Goal: Find specific page/section: Find specific page/section

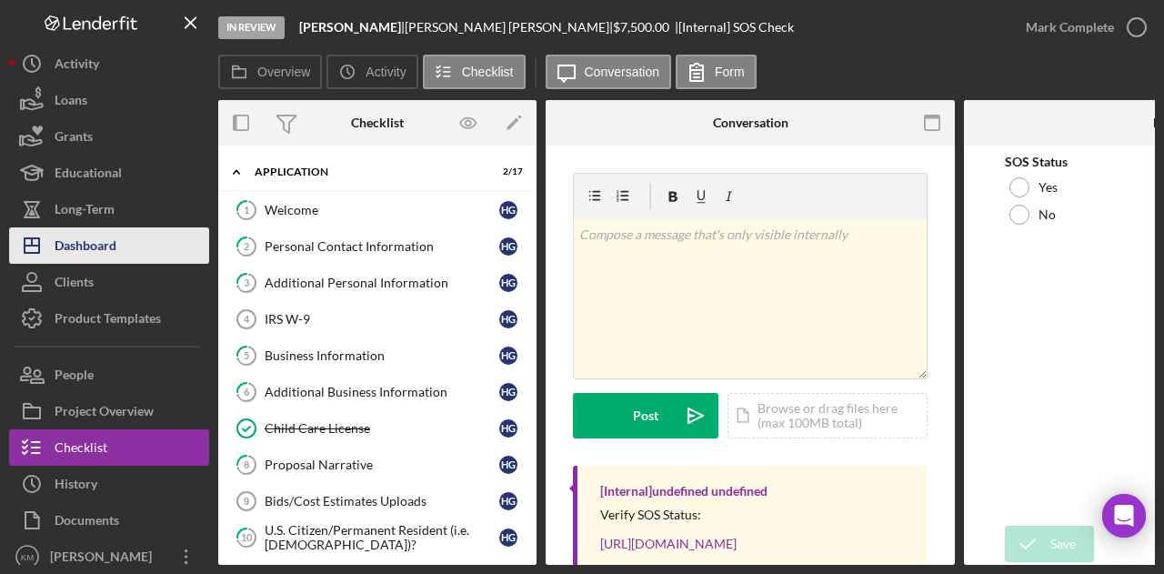
scroll to position [107, 0]
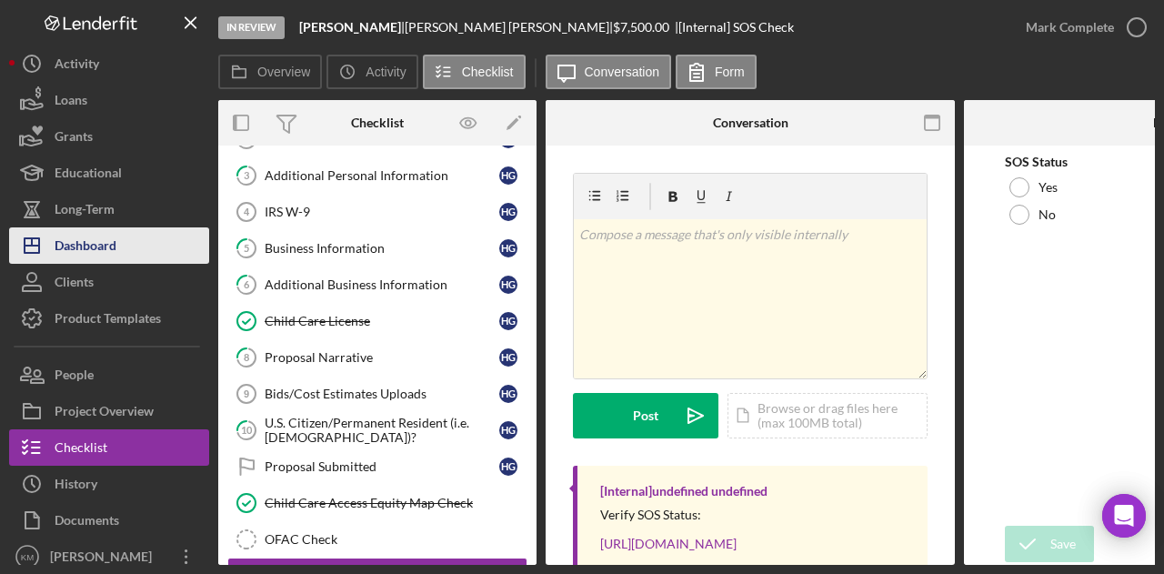
click at [153, 246] on button "Icon/Dashboard Dashboard" at bounding box center [109, 245] width 200 height 36
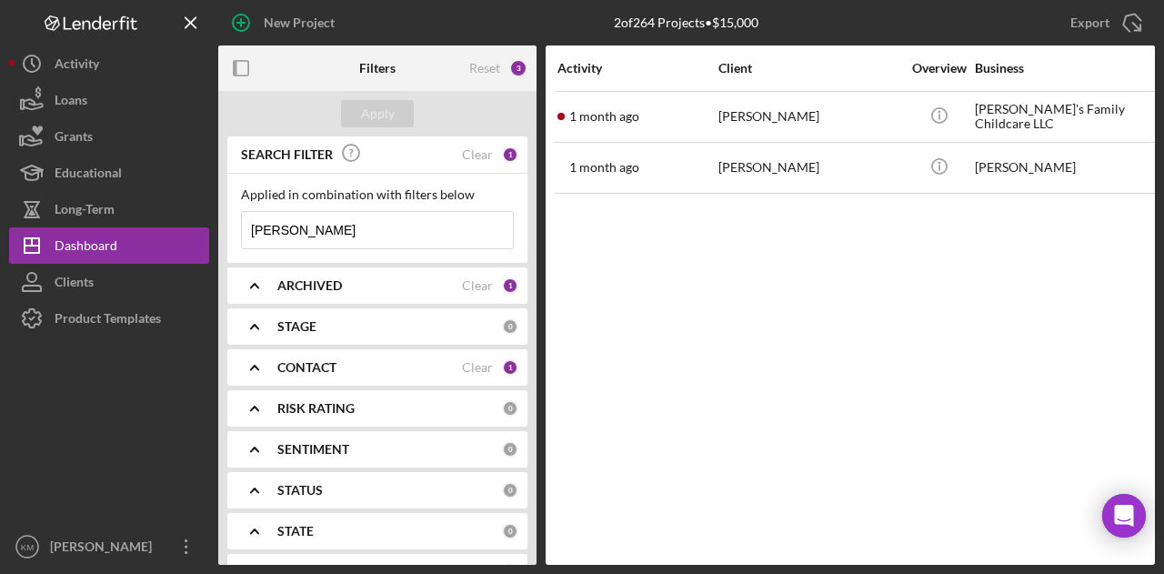
click at [319, 223] on input "[PERSON_NAME]" at bounding box center [377, 230] width 271 height 36
click at [376, 115] on div "Apply" at bounding box center [378, 113] width 34 height 27
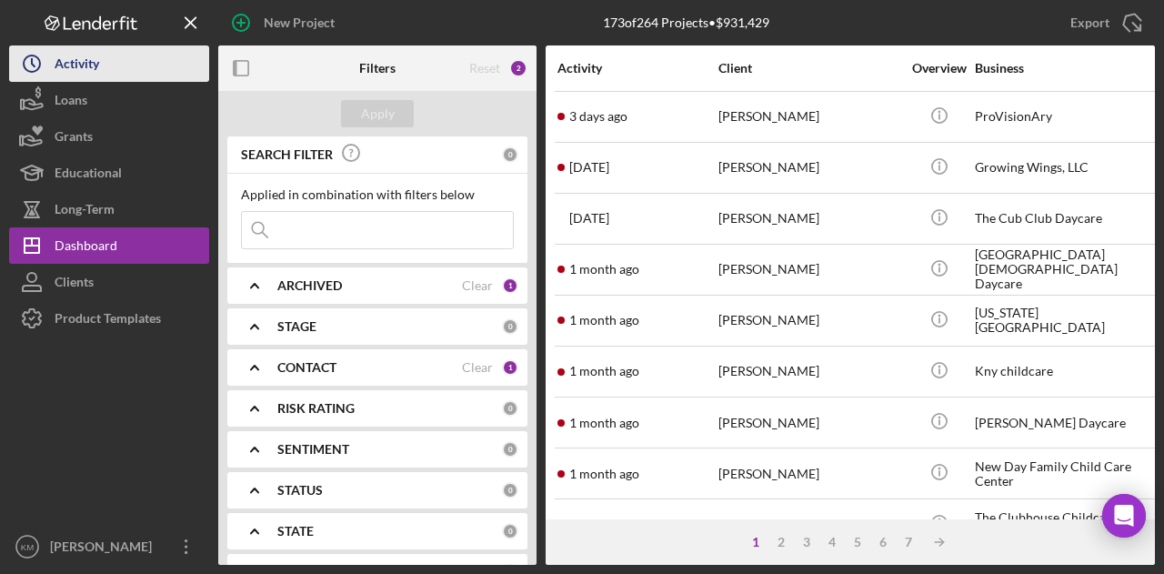
click at [110, 68] on button "Icon/History Activity" at bounding box center [109, 63] width 200 height 36
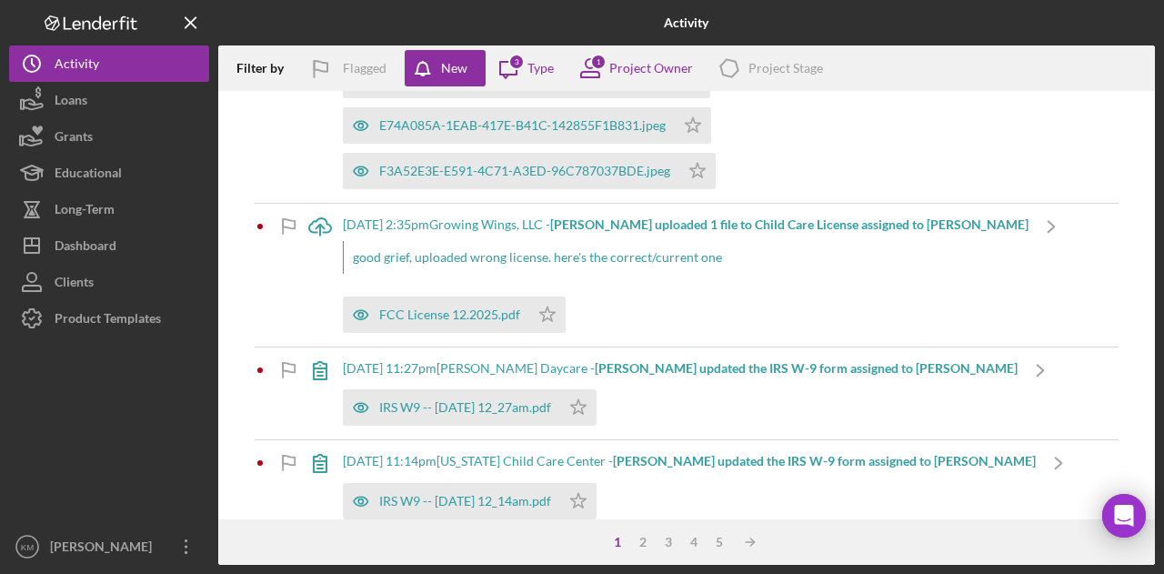
scroll to position [129, 0]
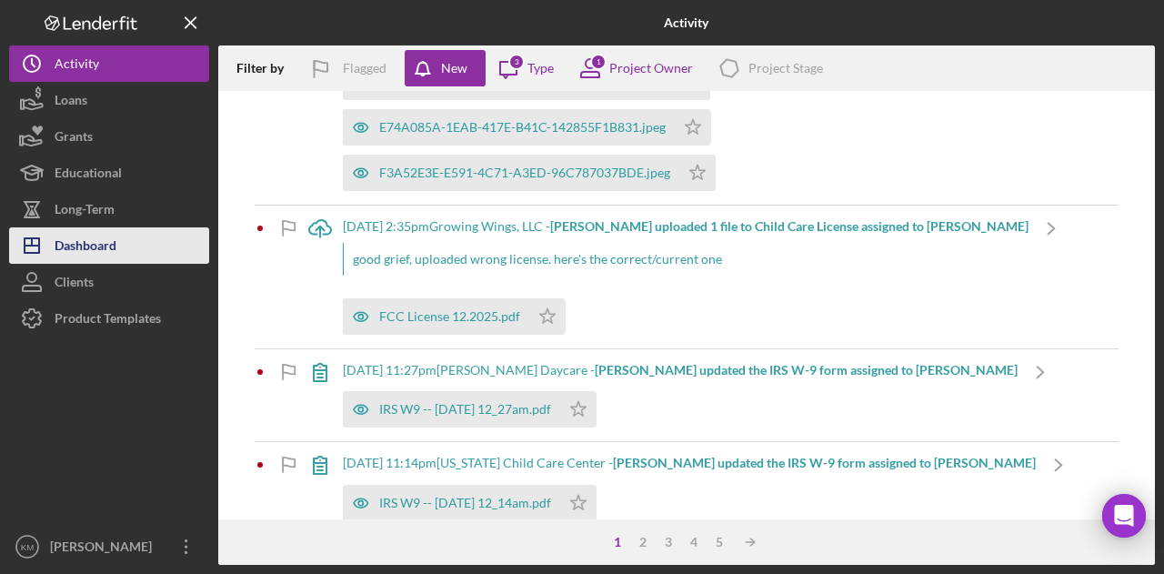
click at [160, 230] on button "Icon/Dashboard Dashboard" at bounding box center [109, 245] width 200 height 36
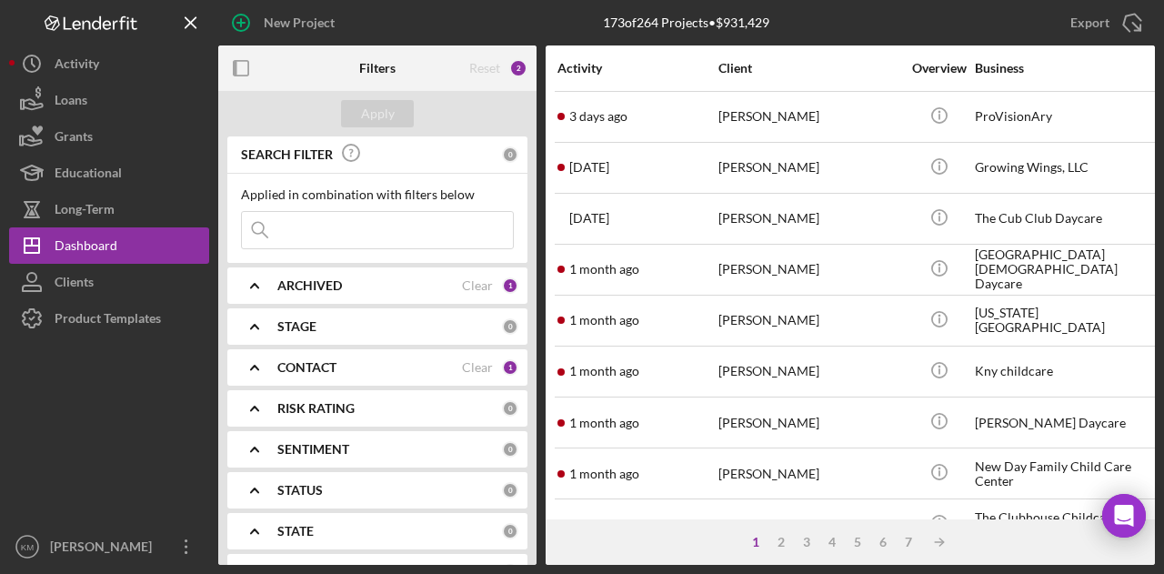
click at [80, 37] on div "Logo-Reversed Created with Sketch. Icon/Menu Close" at bounding box center [109, 22] width 200 height 45
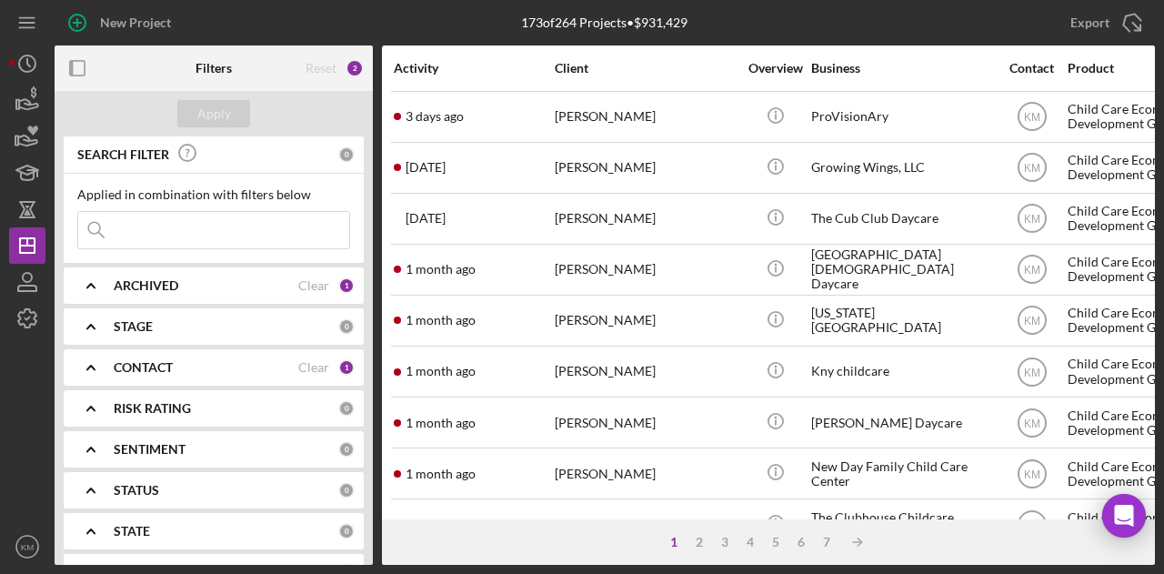
click at [4, 66] on div "New Project 173 of 264 Projects • $931,429 Export Icon/Export Filters Reset 2 A…" at bounding box center [582, 287] width 1164 height 574
click at [27, 61] on polyline "button" at bounding box center [28, 62] width 3 height 7
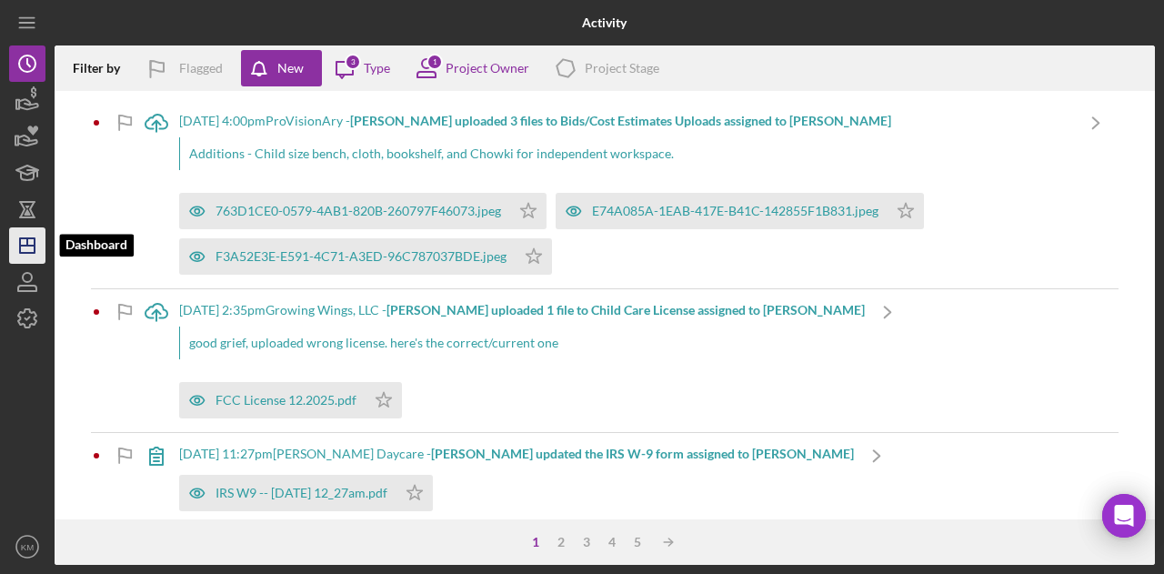
click at [30, 233] on icon "Icon/Dashboard" at bounding box center [27, 245] width 45 height 45
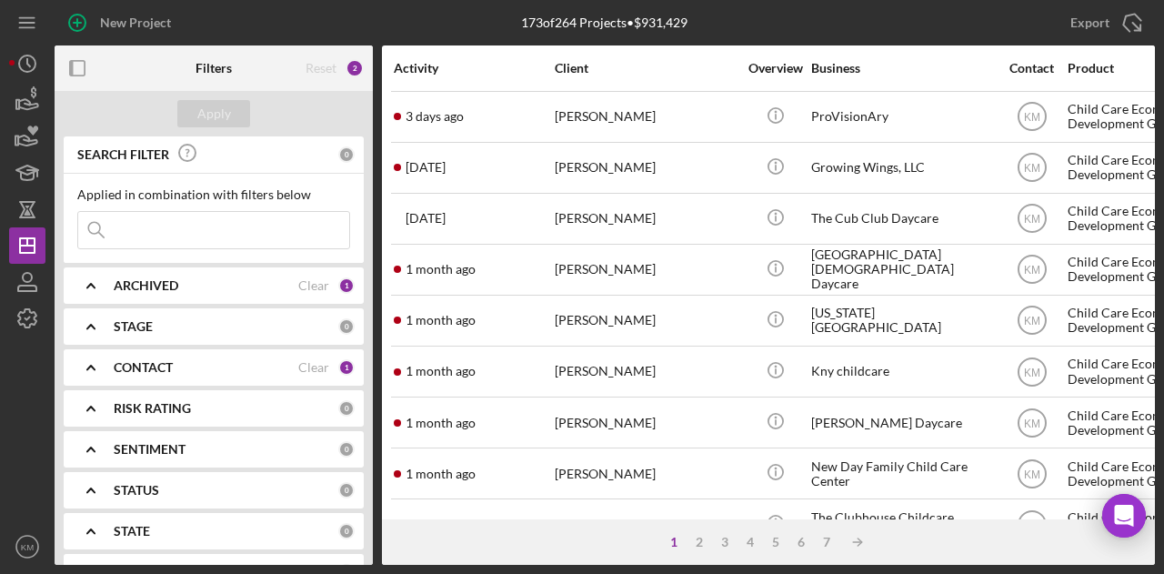
click at [167, 221] on input at bounding box center [213, 230] width 271 height 36
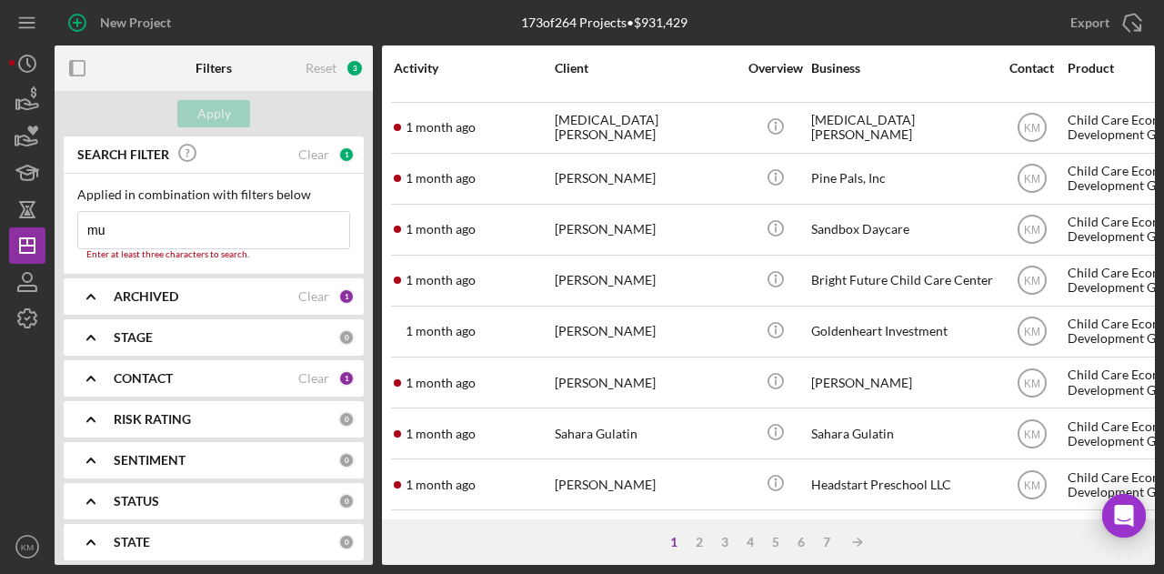
scroll to position [552, 0]
type input "m"
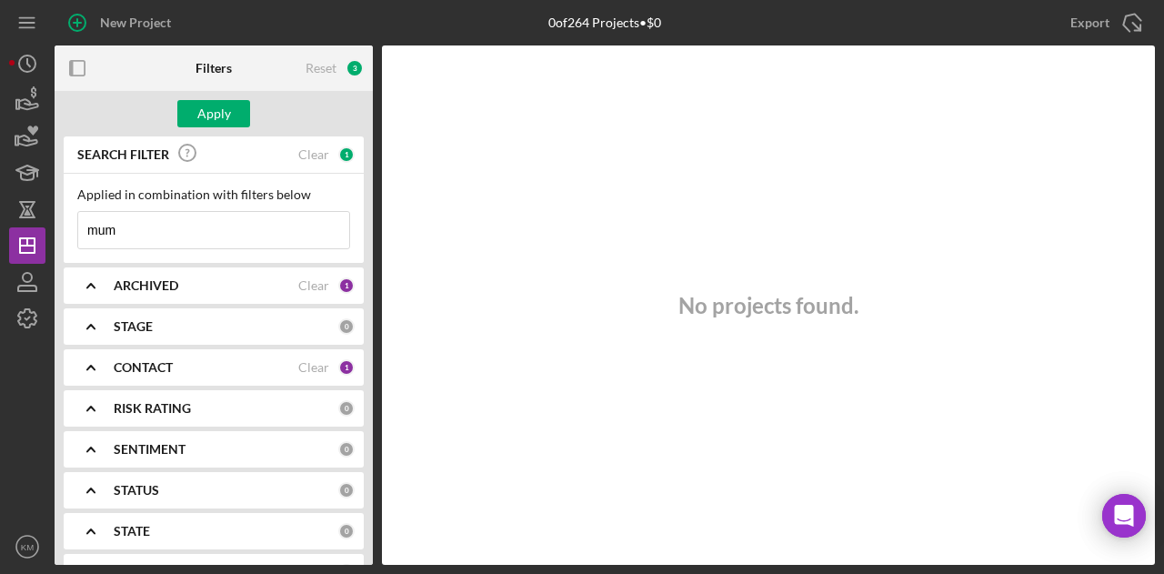
type input "mu"
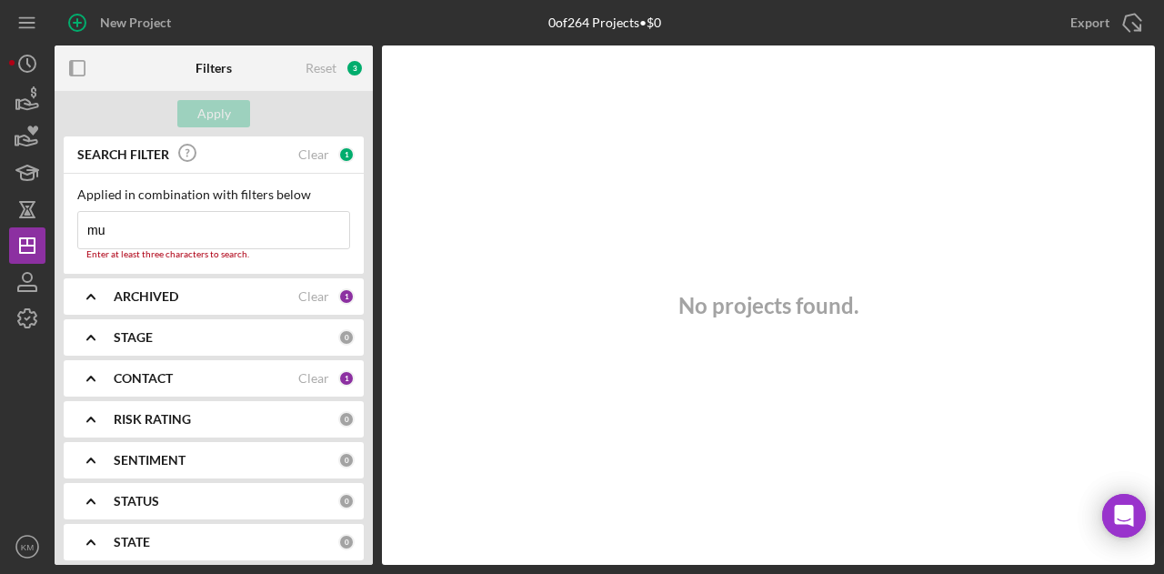
click at [269, 225] on input "mu" at bounding box center [213, 230] width 271 height 36
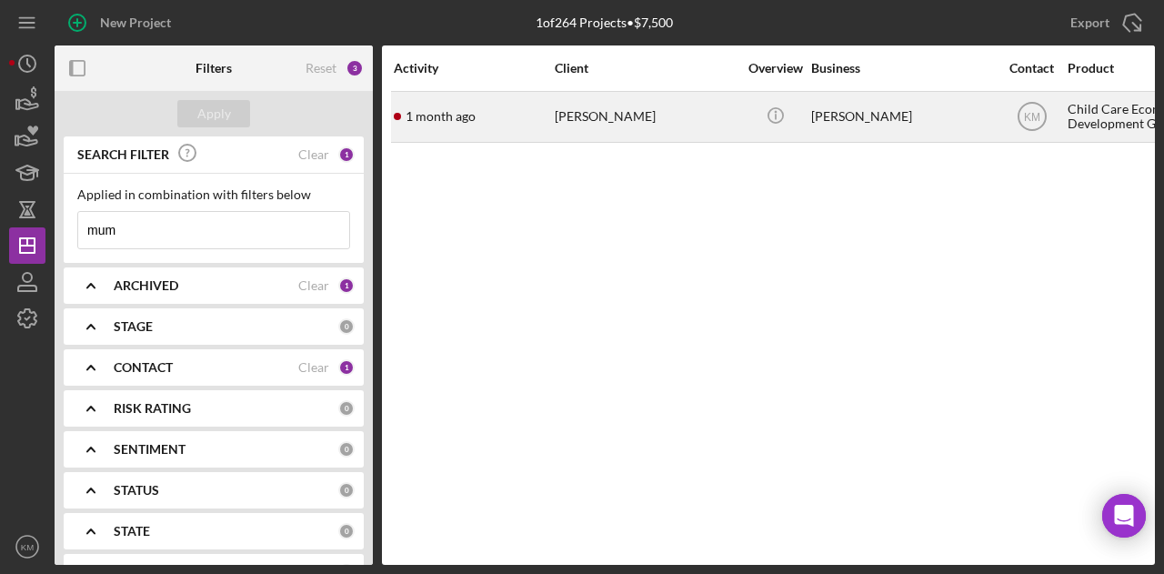
type input "mum"
click at [680, 99] on div "[PERSON_NAME]" at bounding box center [646, 117] width 182 height 48
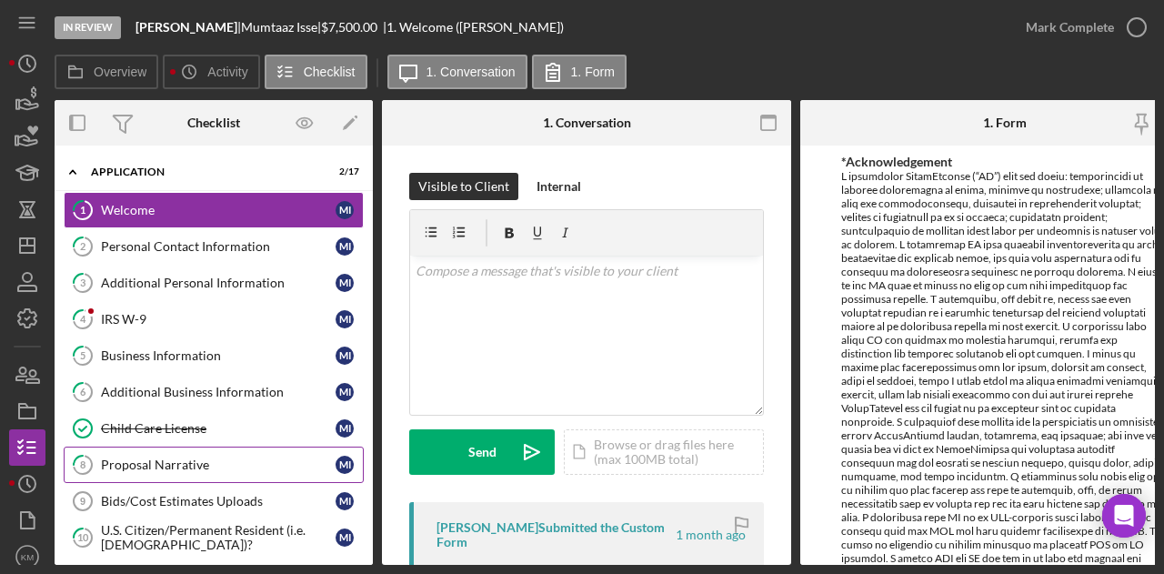
scroll to position [254, 0]
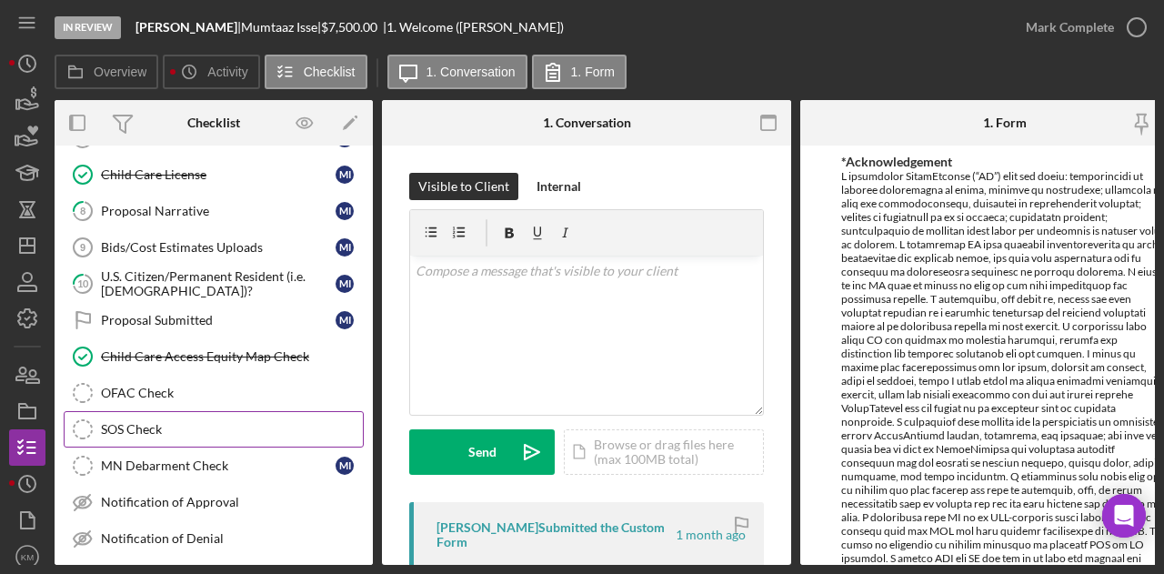
click at [140, 428] on link "SOS Check SOS Check" at bounding box center [214, 429] width 300 height 36
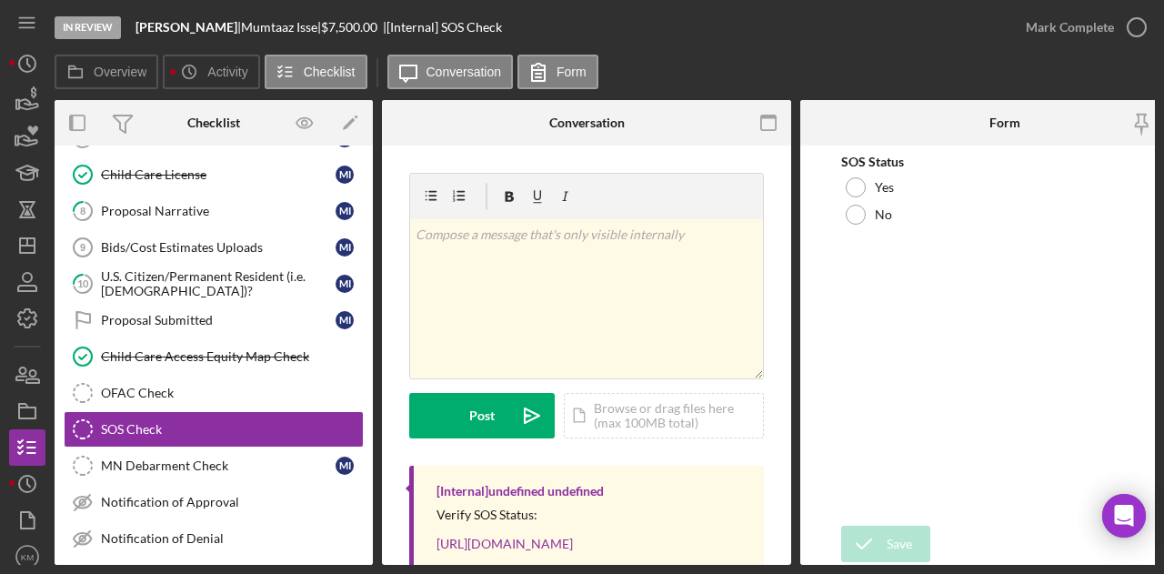
scroll to position [139, 0]
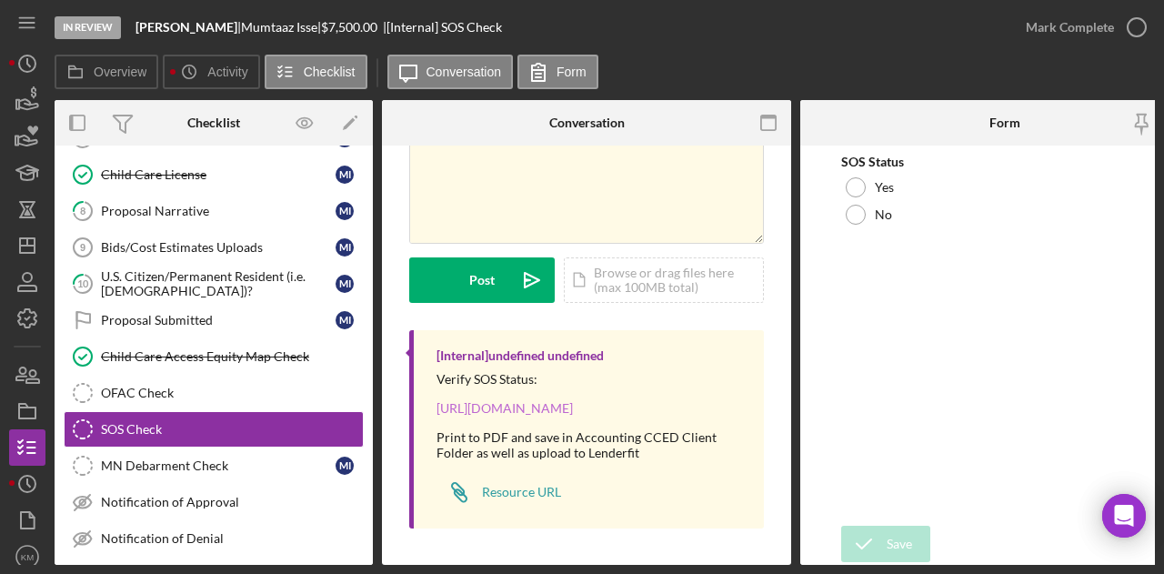
click at [573, 405] on link "[URL][DOMAIN_NAME]" at bounding box center [504, 407] width 136 height 15
